Goal: Transaction & Acquisition: Purchase product/service

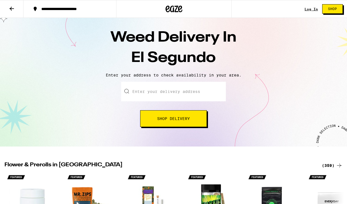
click at [162, 96] on input "Enter your delivery address" at bounding box center [173, 92] width 105 height 20
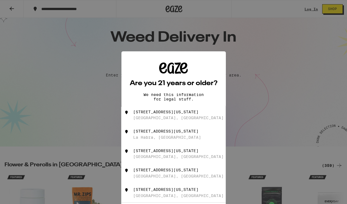
click at [170, 112] on div "[STREET_ADDRESS][US_STATE]" at bounding box center [165, 112] width 65 height 4
type input "[STREET_ADDRESS][US_STATE]"
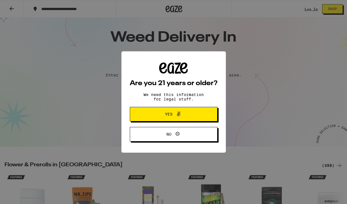
scroll to position [28, 0]
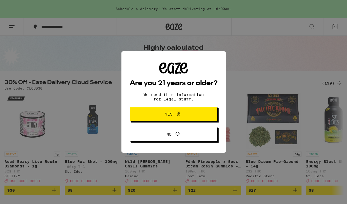
click at [171, 116] on span "Yes" at bounding box center [169, 114] width 8 height 4
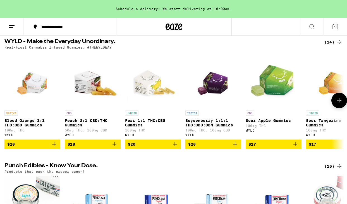
scroll to position [192, 0]
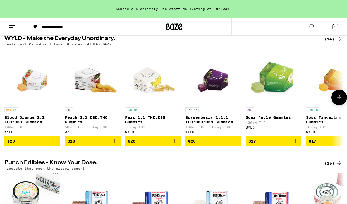
click at [175, 145] on icon "Add to bag" at bounding box center [174, 141] width 7 height 7
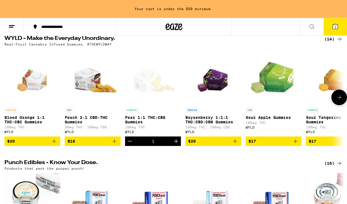
click at [175, 145] on icon "Increment" at bounding box center [176, 141] width 7 height 7
click at [235, 143] on icon "Add to bag" at bounding box center [235, 141] width 4 height 4
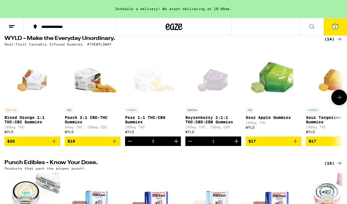
click at [235, 145] on icon "Increment" at bounding box center [236, 141] width 7 height 7
click at [329, 29] on button "5" at bounding box center [335, 26] width 23 height 17
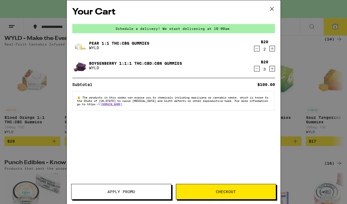
click at [202, 184] on button "Checkout" at bounding box center [226, 192] width 100 height 16
